Goal: Browse casually: Explore the website without a specific task or goal

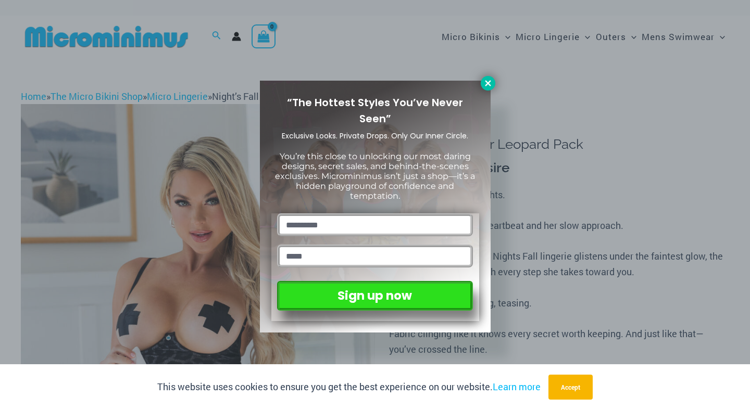
click at [488, 81] on icon at bounding box center [487, 83] width 9 height 9
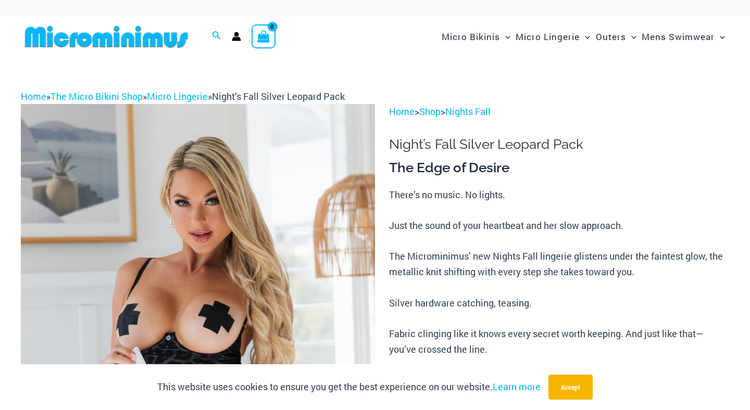
click at [97, 41] on img at bounding box center [106, 36] width 171 height 23
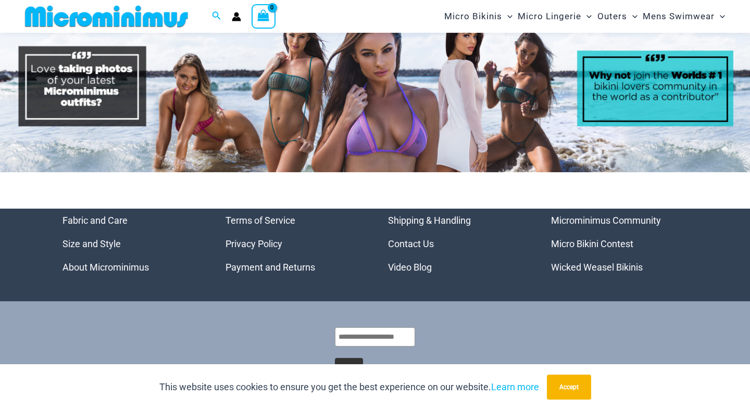
scroll to position [4566, 0]
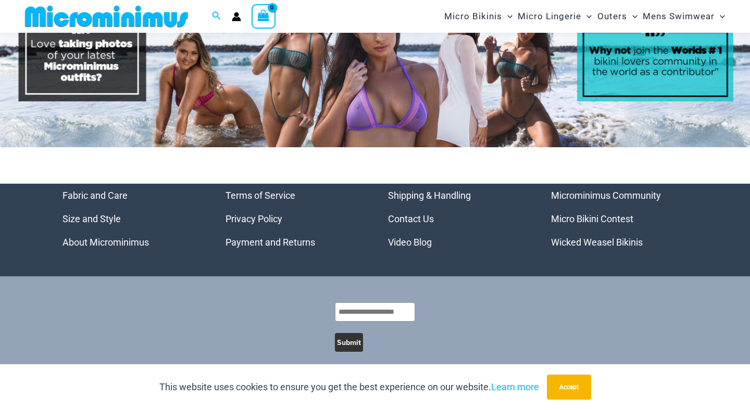
click at [587, 237] on link "Wicked Weasel Bikinis" at bounding box center [597, 242] width 92 height 11
click at [586, 214] on link "Micro Bikini Contest" at bounding box center [592, 219] width 82 height 11
click at [589, 214] on link "Micro Bikini Contest" at bounding box center [592, 219] width 82 height 11
